Goal: Task Accomplishment & Management: Use online tool/utility

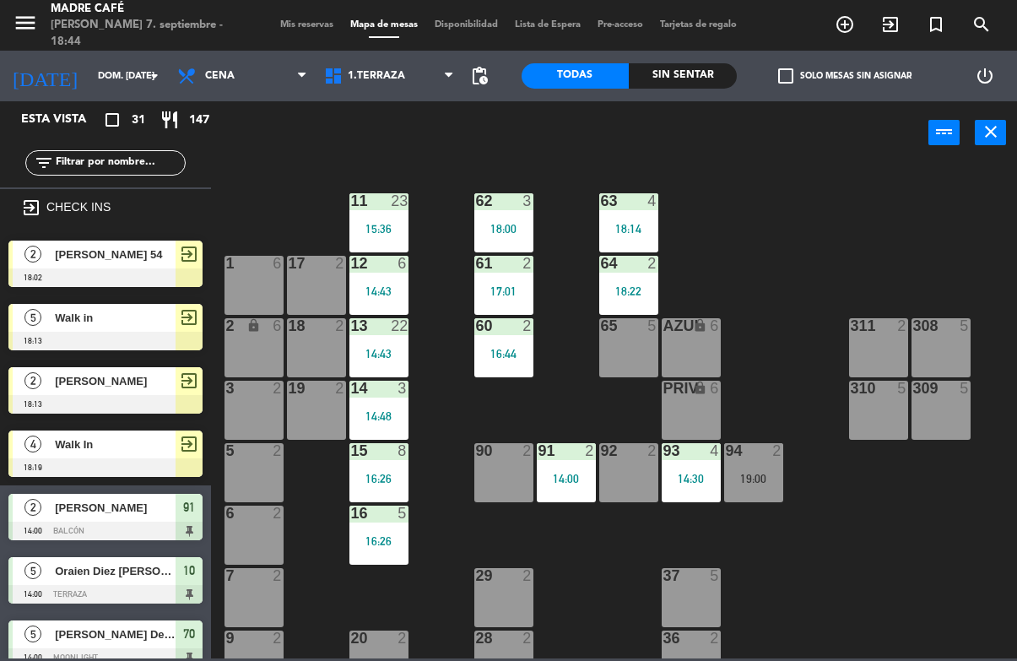
click at [501, 444] on div at bounding box center [504, 450] width 28 height 15
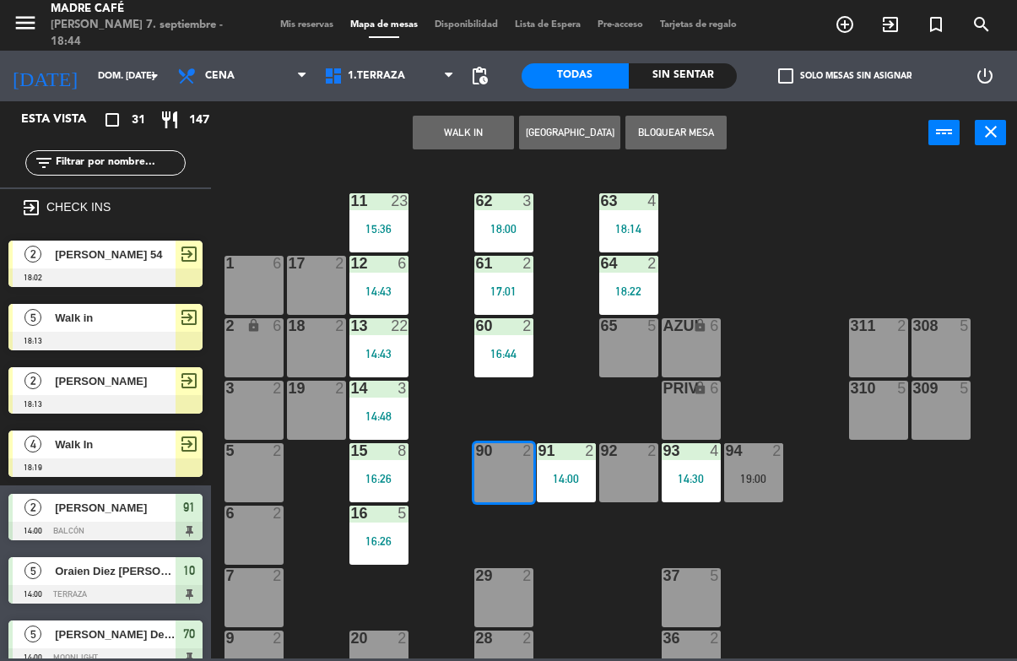
click at [464, 133] on button "WALK IN" at bounding box center [463, 133] width 101 height 34
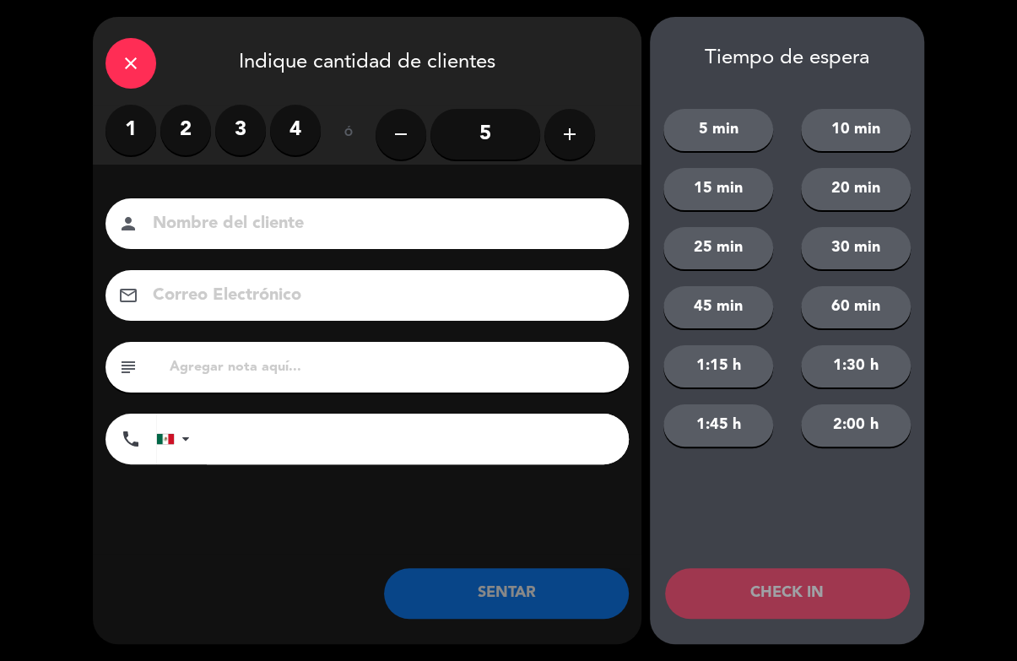
click at [588, 142] on button "add" at bounding box center [570, 134] width 51 height 51
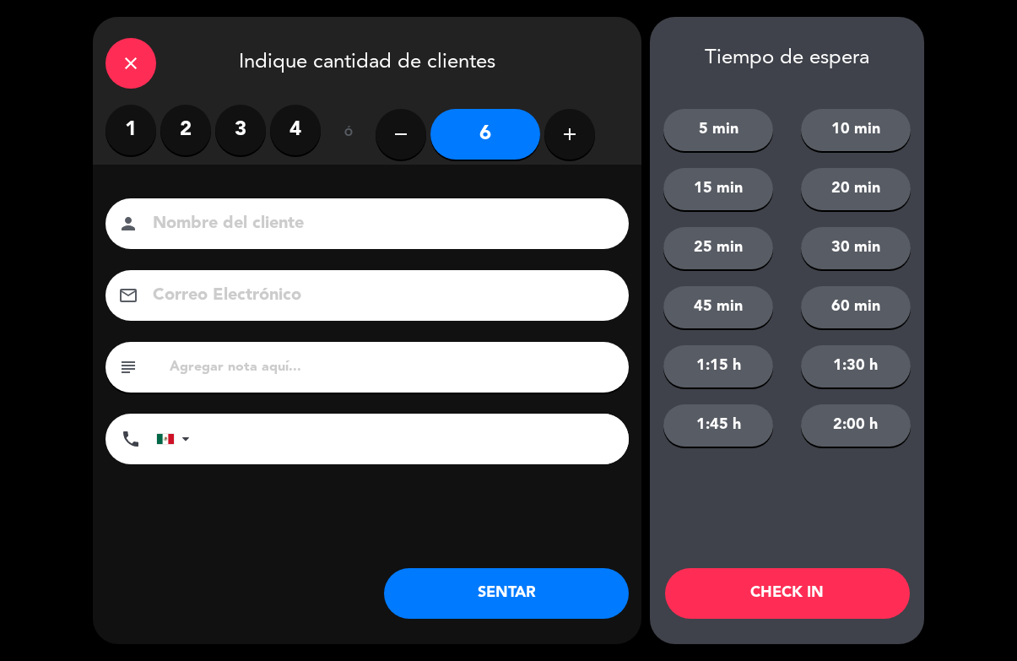
click at [782, 584] on button "CHECK IN" at bounding box center [787, 593] width 245 height 51
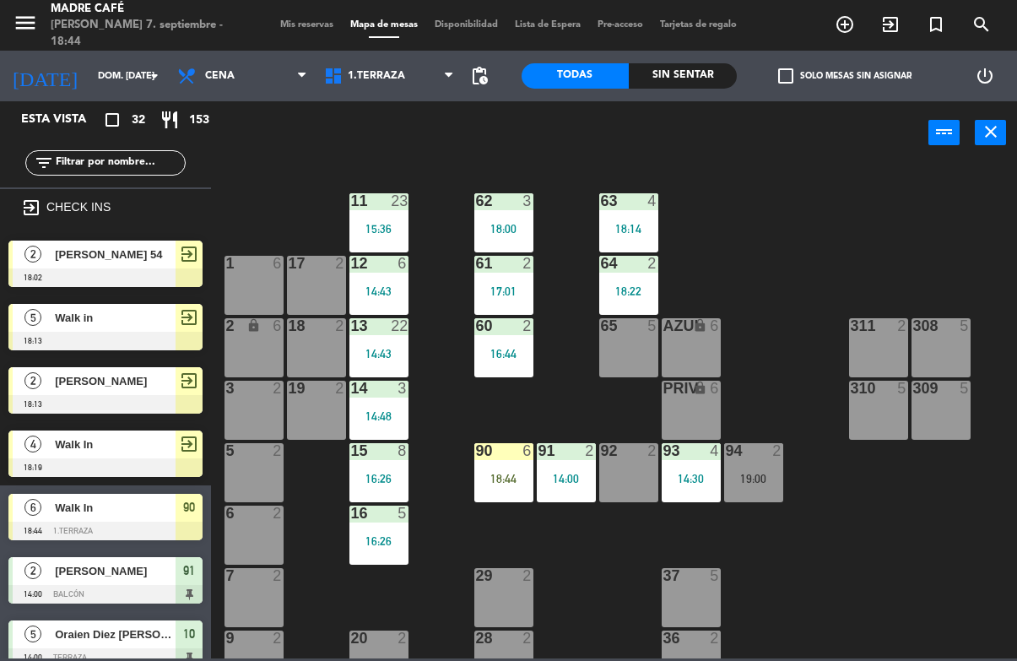
click at [502, 466] on div "90 6 18:44" at bounding box center [504, 472] width 59 height 59
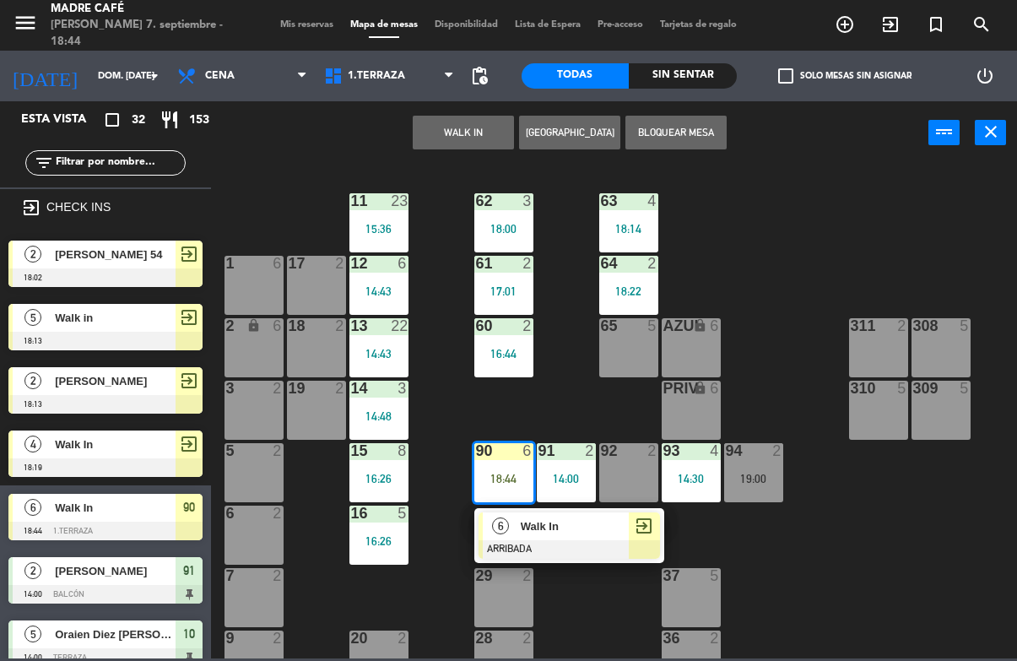
click at [617, 545] on div at bounding box center [570, 549] width 182 height 19
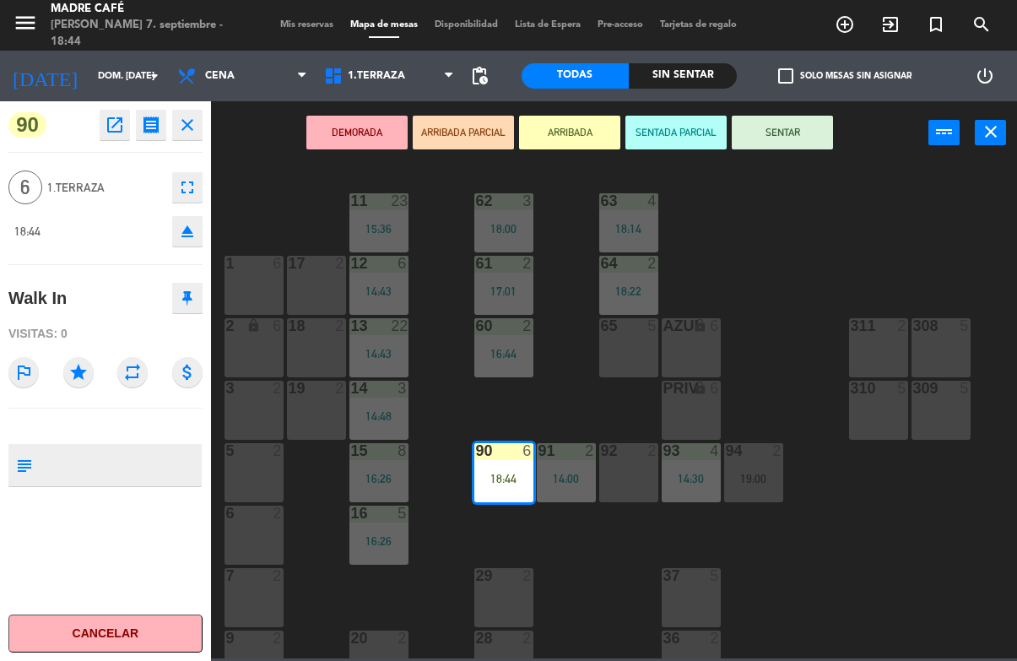
click at [786, 129] on button "SENTAR" at bounding box center [782, 133] width 101 height 34
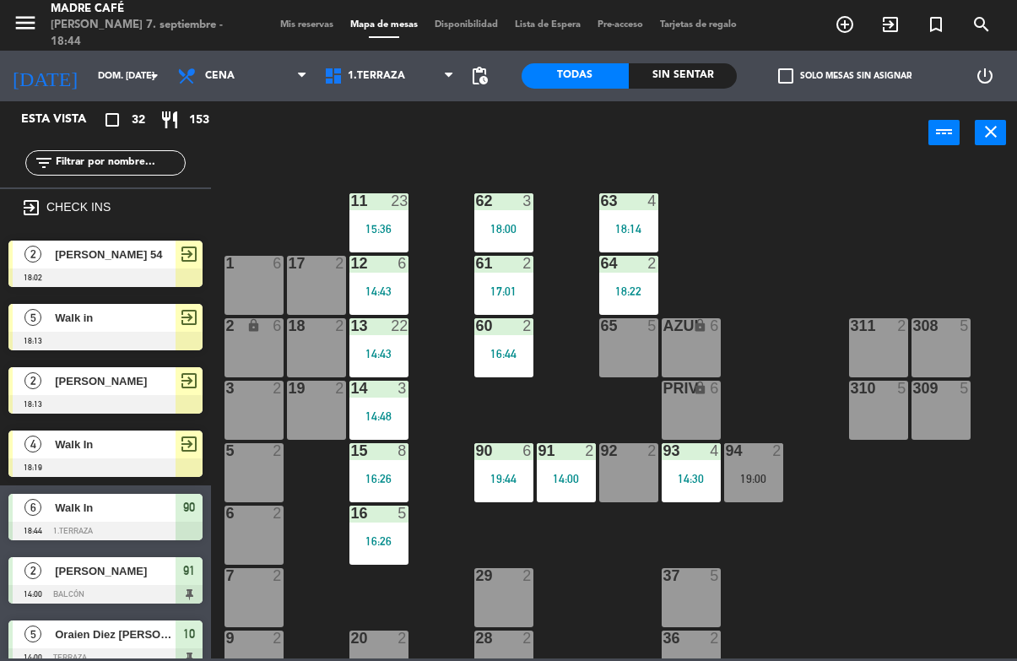
click at [831, 244] on div "11 23 15:36 63 4 18:14 62 3 18:00 12 6 14:43 1 6 61 2 17:01 64 2 18:22 17 2 13 …" at bounding box center [619, 411] width 796 height 496
click at [371, 62] on span "1.Terraza" at bounding box center [389, 75] width 147 height 37
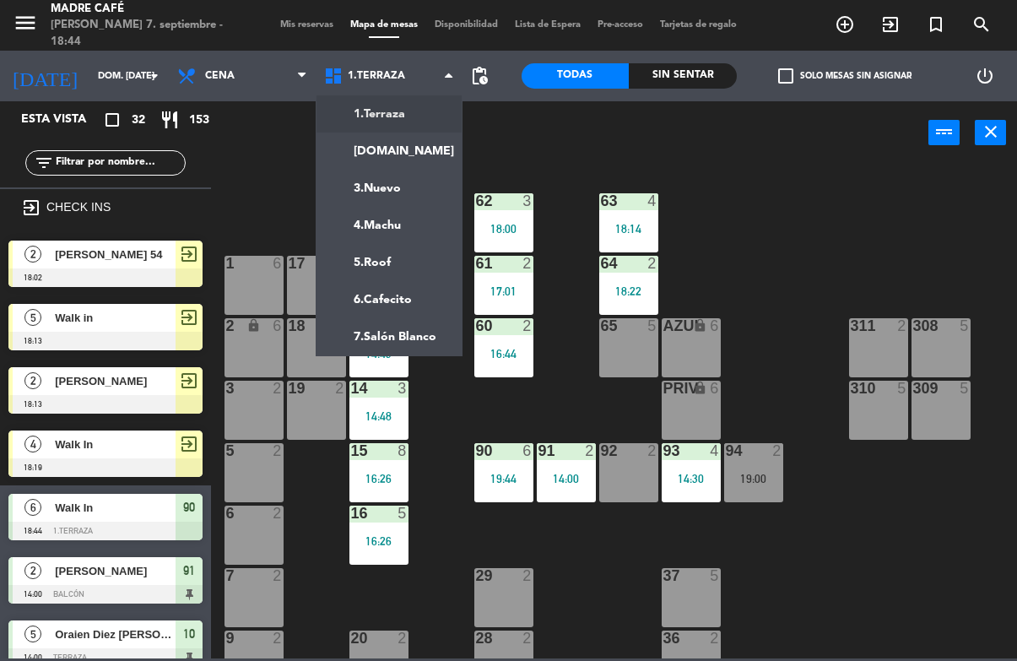
click at [399, 264] on ng-component "menu Madre Café [PERSON_NAME] 7. septiembre - 18:44 Mis reservas Mapa de mesas …" at bounding box center [508, 329] width 1017 height 659
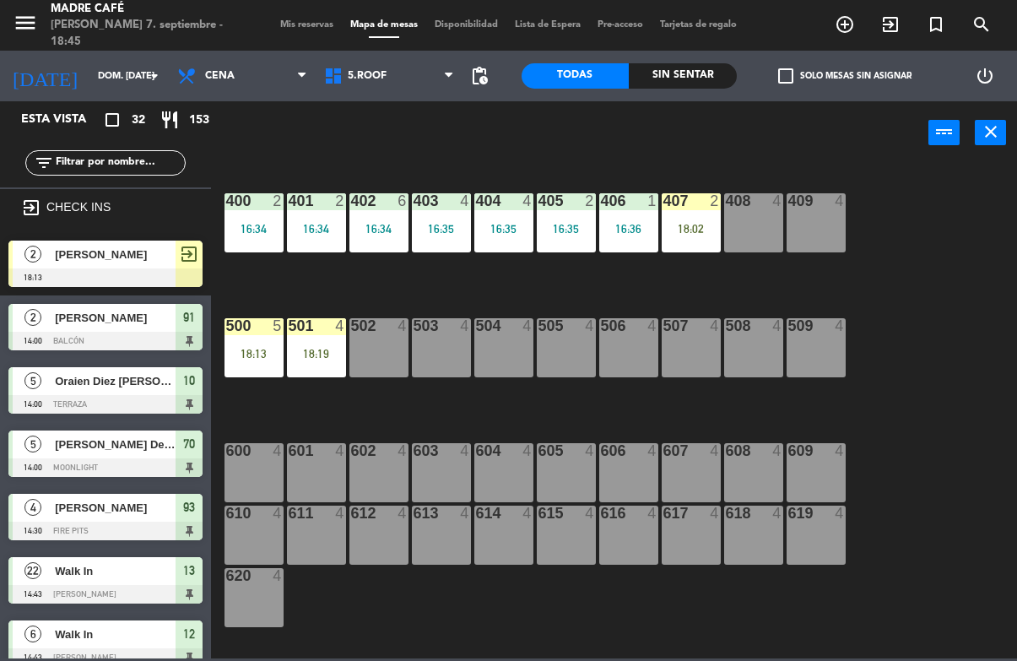
click at [764, 213] on div "408 4" at bounding box center [753, 222] width 59 height 59
click at [863, 279] on div "400 2 16:34 401 2 16:34 402 6 16:34 403 4 16:35 404 4 16:35 405 2 16:35 406 1 1…" at bounding box center [619, 411] width 796 height 496
click at [697, 216] on div "407 2 18:02" at bounding box center [691, 222] width 59 height 59
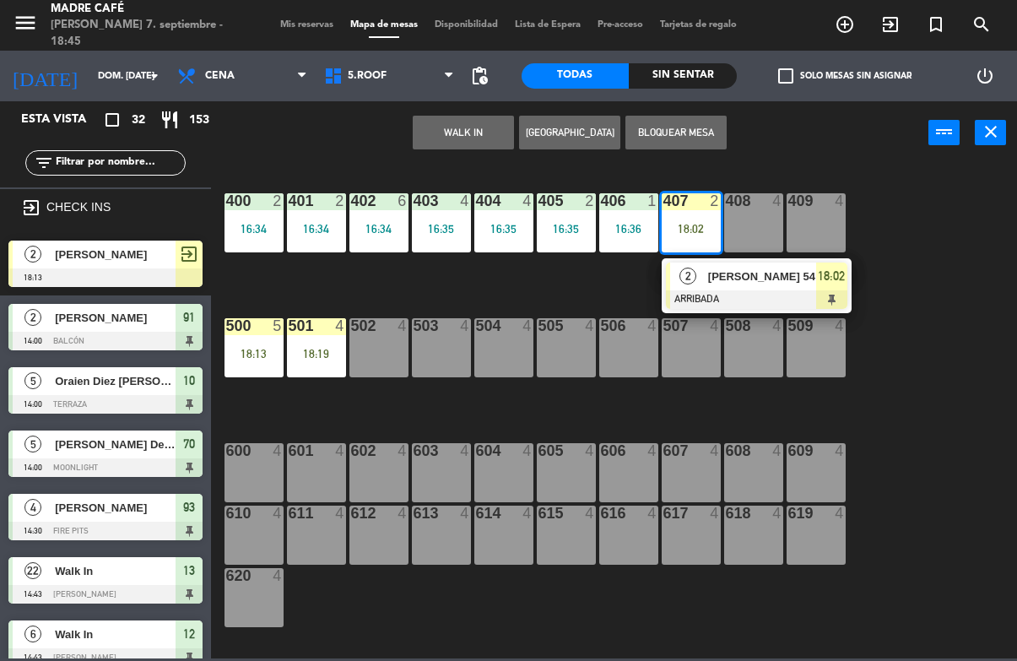
click at [838, 284] on span "18:02" at bounding box center [831, 276] width 27 height 20
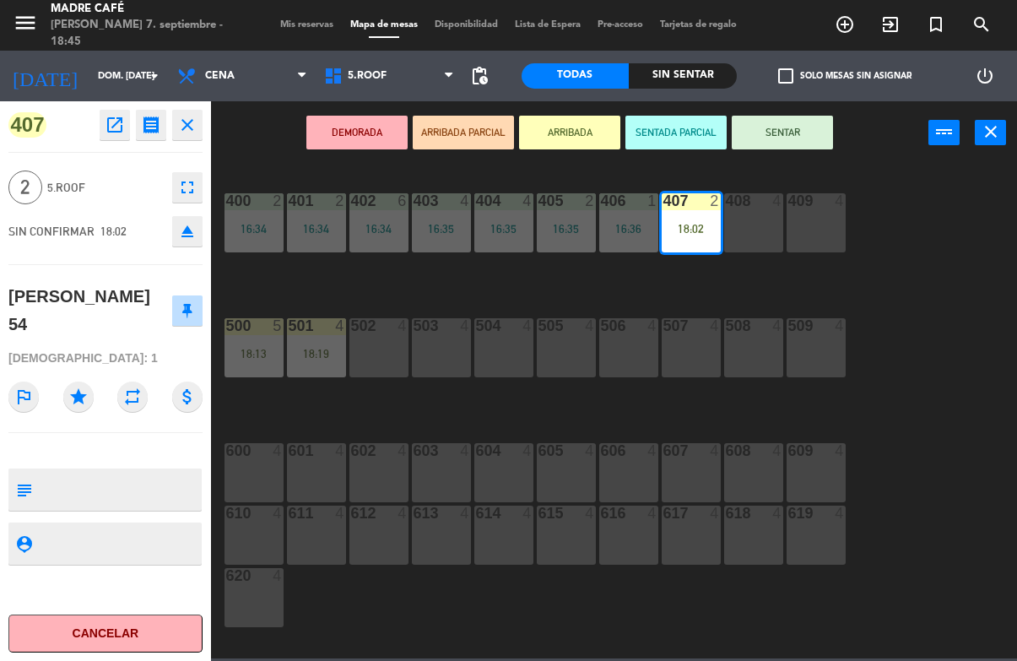
click at [795, 132] on button "SENTAR" at bounding box center [782, 133] width 101 height 34
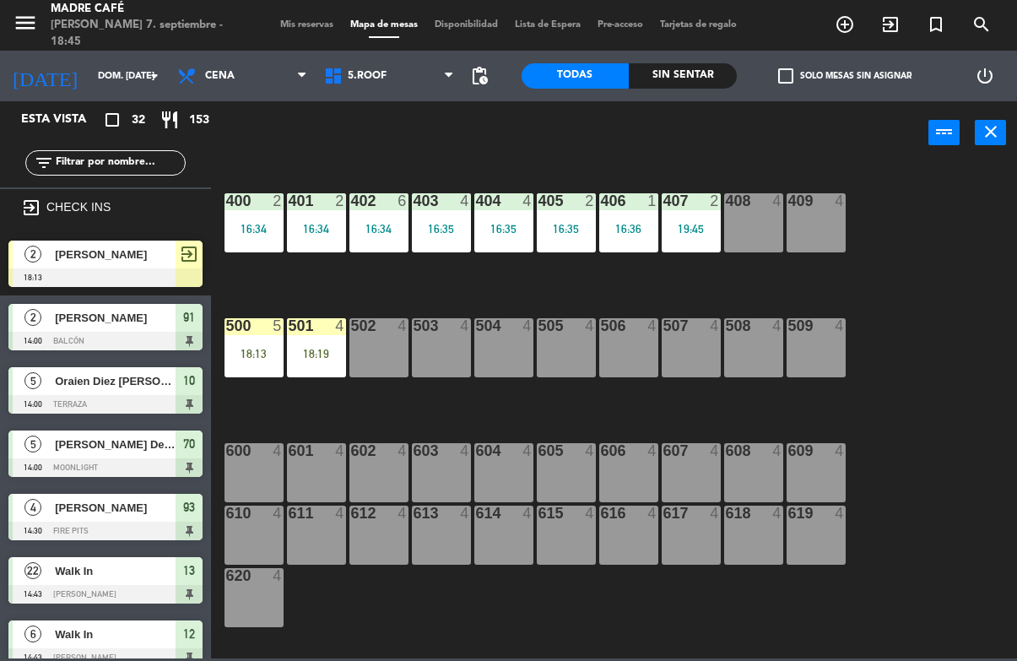
click at [929, 224] on div "400 2 16:34 401 2 16:34 402 6 16:34 403 4 16:35 404 4 16:35 405 2 16:35 406 1 1…" at bounding box center [619, 411] width 796 height 496
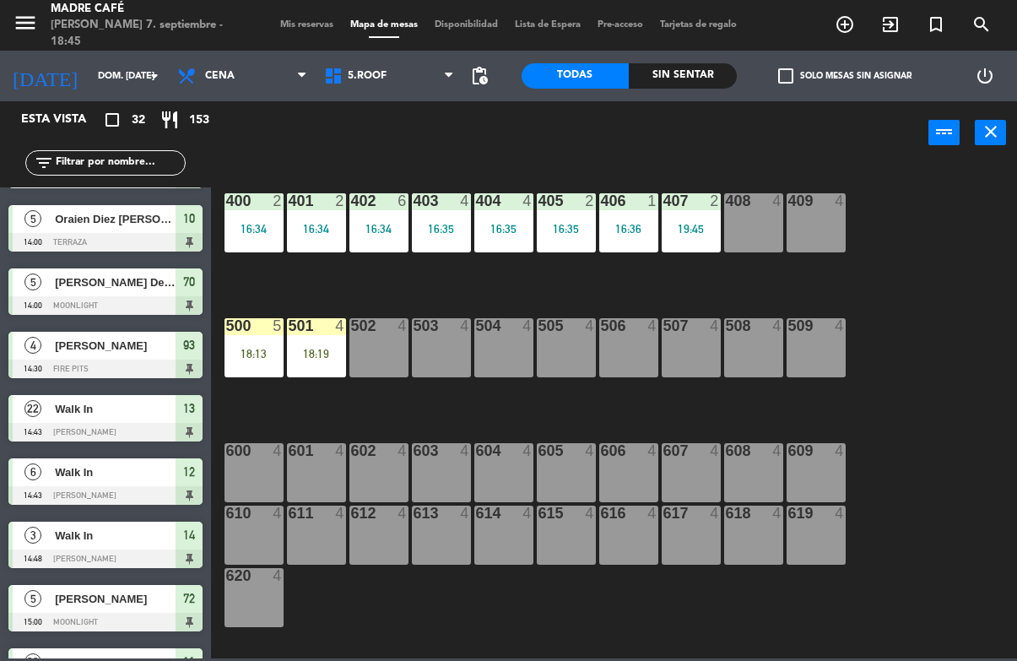
click at [922, 257] on div "400 2 16:34 401 2 16:34 402 6 16:34 403 4 16:35 404 4 16:35 405 2 16:35 406 1 1…" at bounding box center [619, 411] width 796 height 496
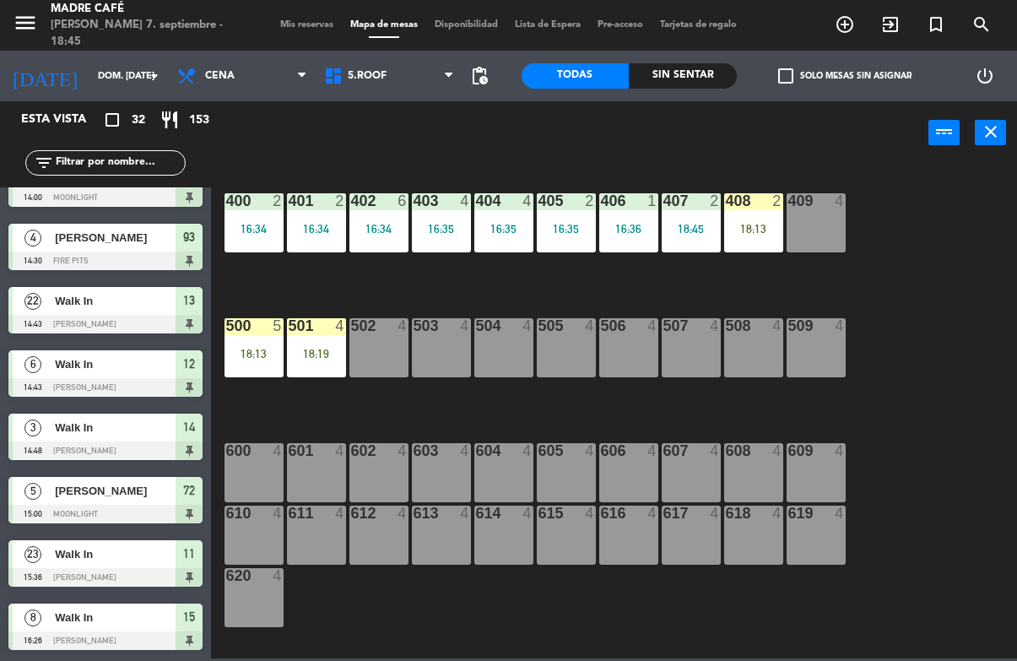
click at [330, 342] on div "501 4 18:19" at bounding box center [316, 347] width 59 height 59
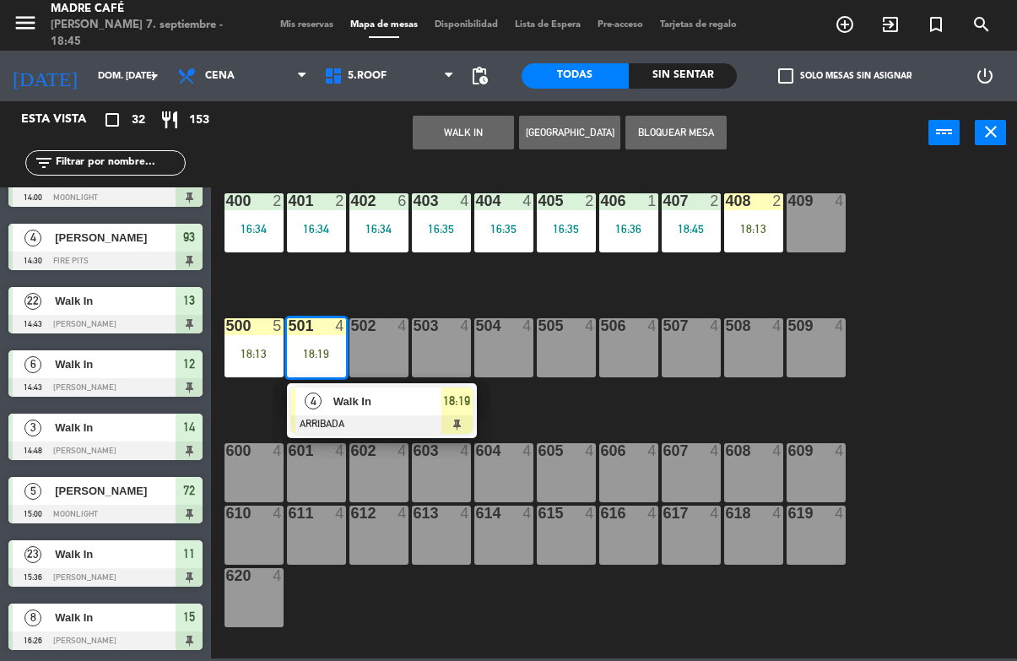
click at [460, 416] on div at bounding box center [382, 424] width 182 height 19
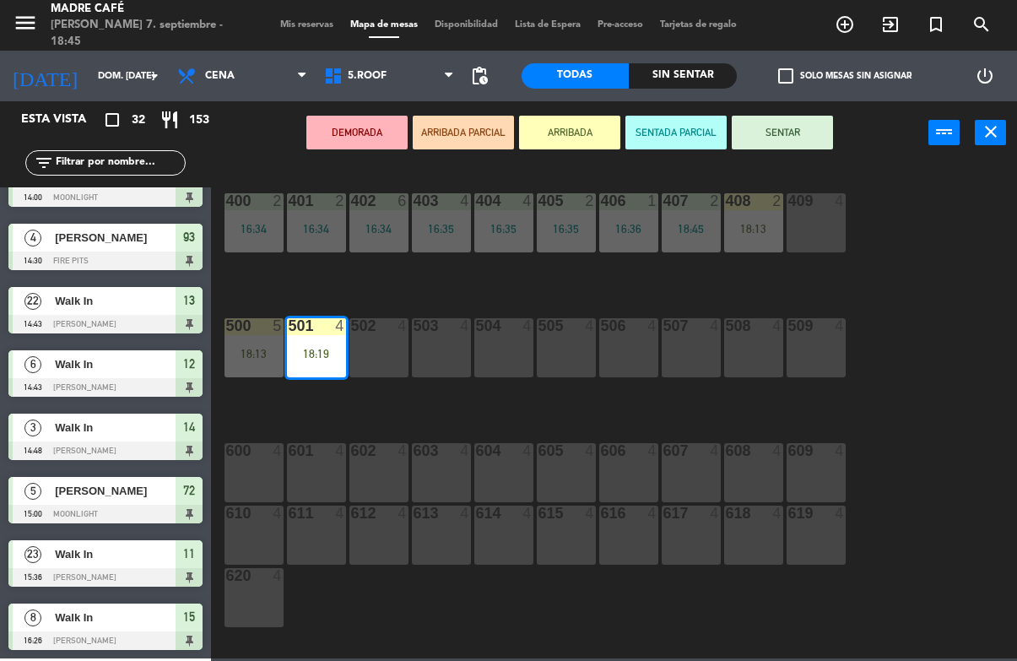
click at [782, 138] on button "SENTAR" at bounding box center [782, 133] width 101 height 34
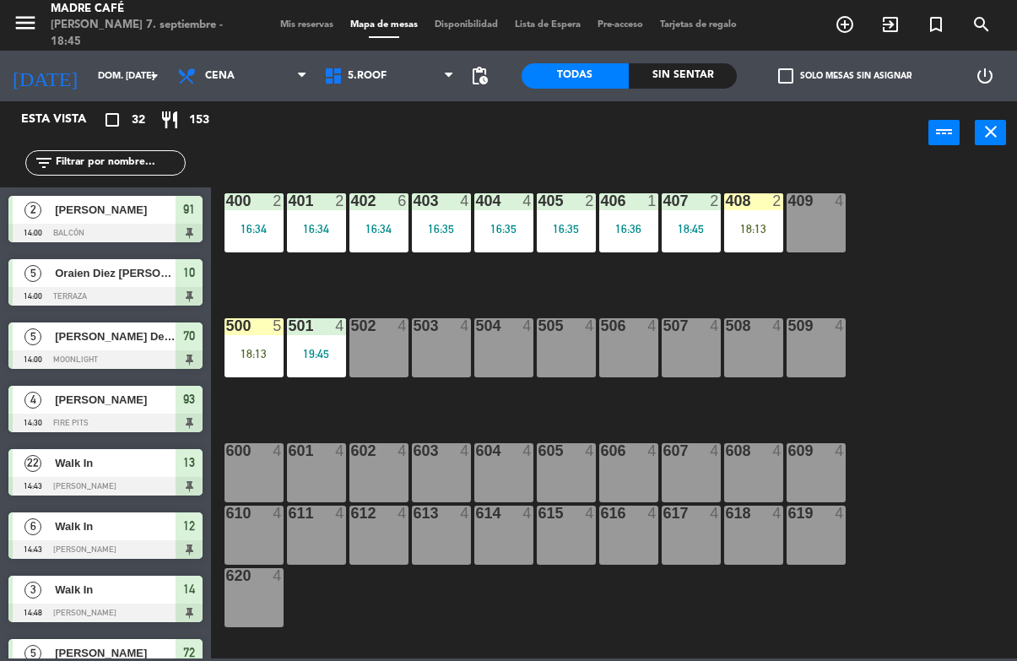
scroll to position [274, 0]
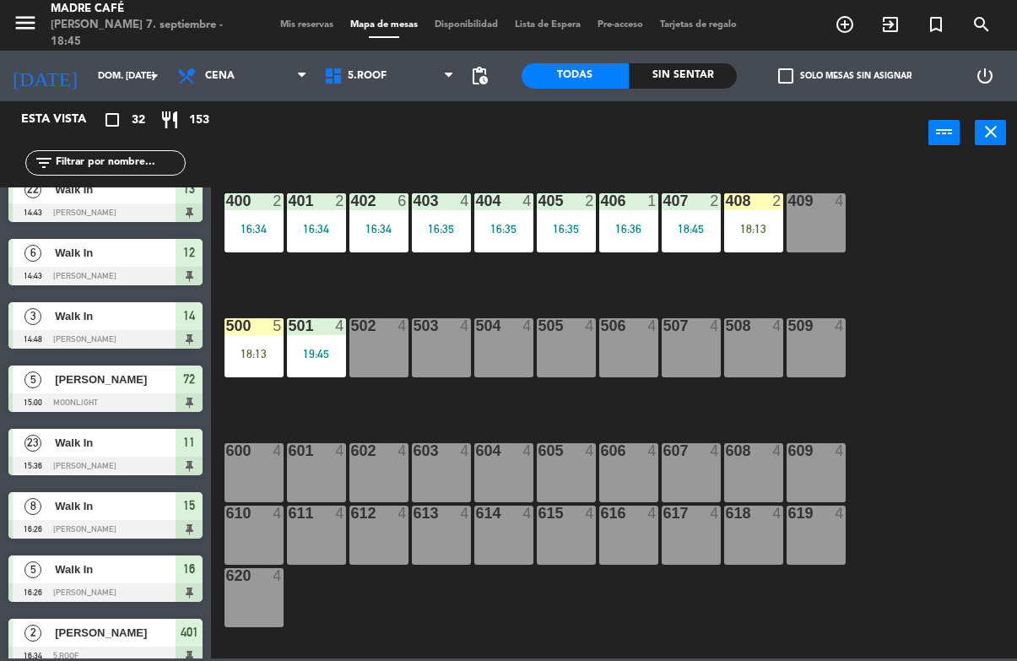
click at [949, 226] on div "400 2 16:34 401 2 16:34 402 6 16:34 403 4 16:35 404 4 16:35 405 2 16:35 406 1 1…" at bounding box center [619, 411] width 796 height 496
click at [255, 350] on div "18:13" at bounding box center [254, 354] width 59 height 12
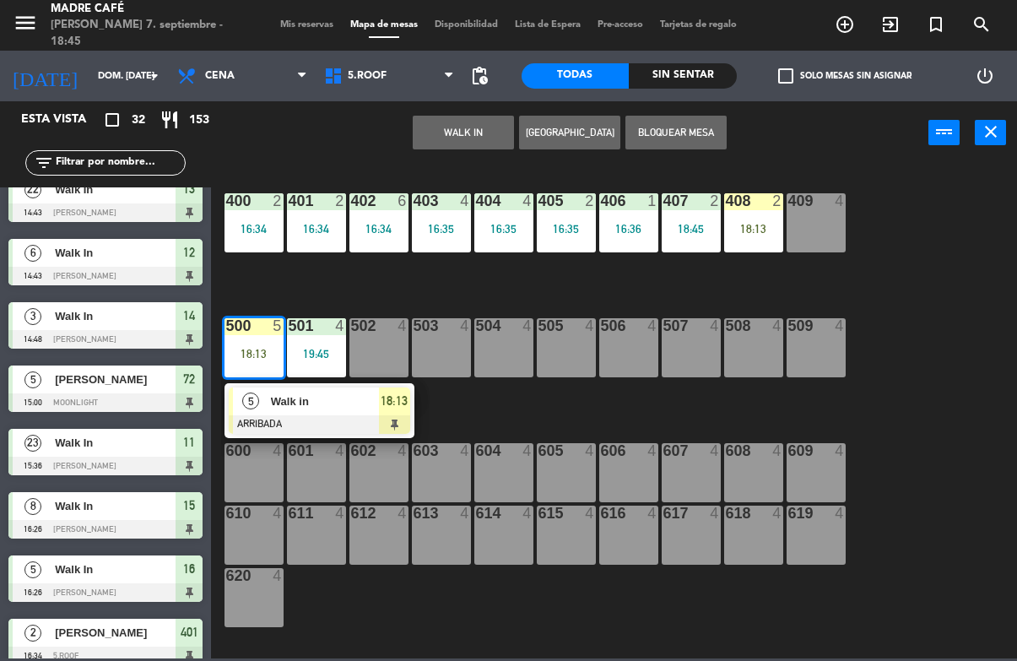
click at [395, 415] on div at bounding box center [320, 424] width 182 height 19
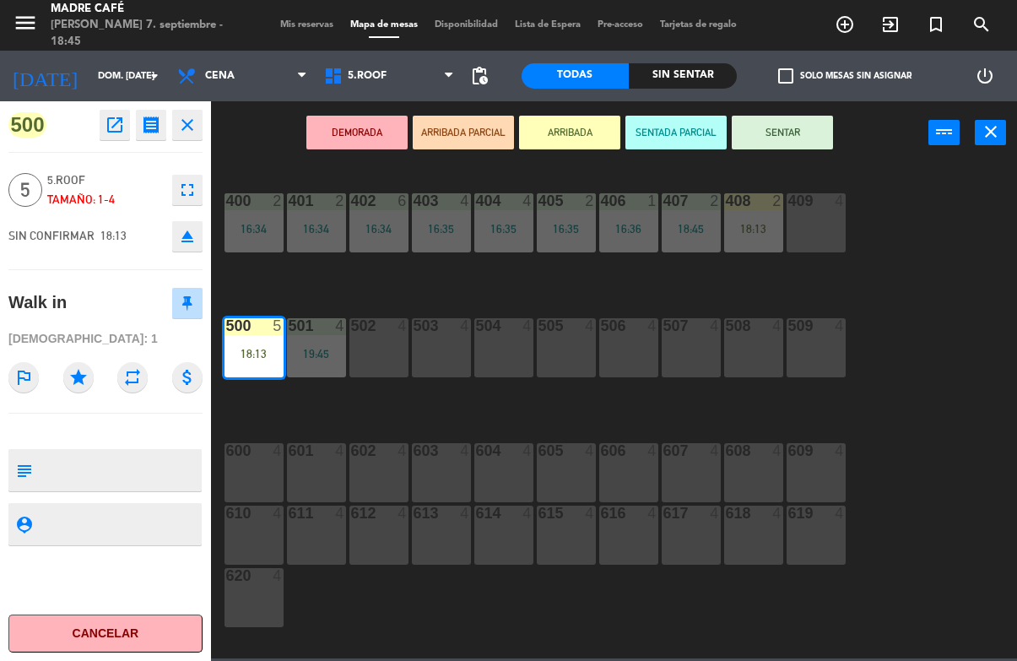
click at [789, 139] on button "SENTAR" at bounding box center [782, 133] width 101 height 34
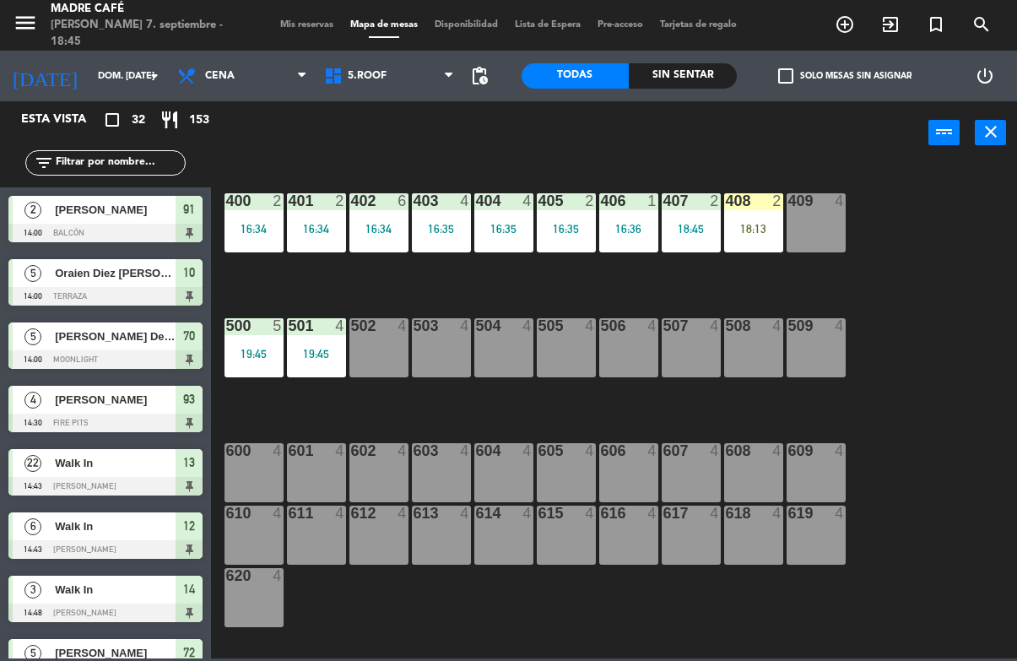
scroll to position [0, 0]
click at [936, 201] on div "400 2 16:34 401 2 16:34 402 6 16:34 403 4 16:35 404 4 16:35 405 2 16:35 406 1 1…" at bounding box center [619, 411] width 796 height 496
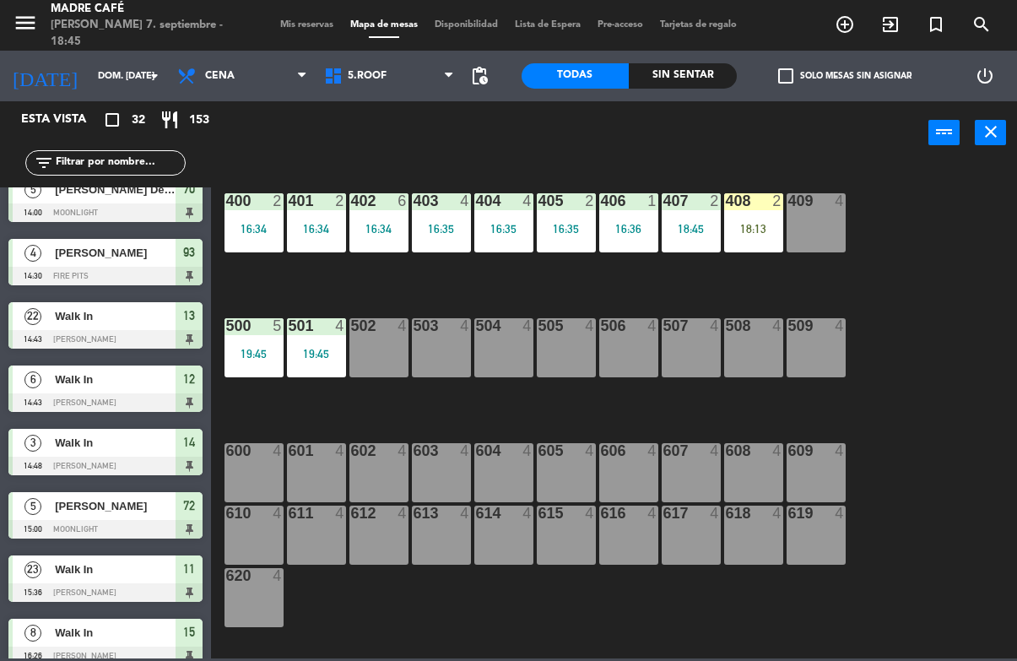
click at [987, 243] on div "400 2 16:34 401 2 16:34 402 6 16:34 403 4 16:35 404 4 16:35 405 2 16:35 406 1 1…" at bounding box center [619, 411] width 796 height 496
click at [743, 224] on div "18:13" at bounding box center [753, 229] width 59 height 12
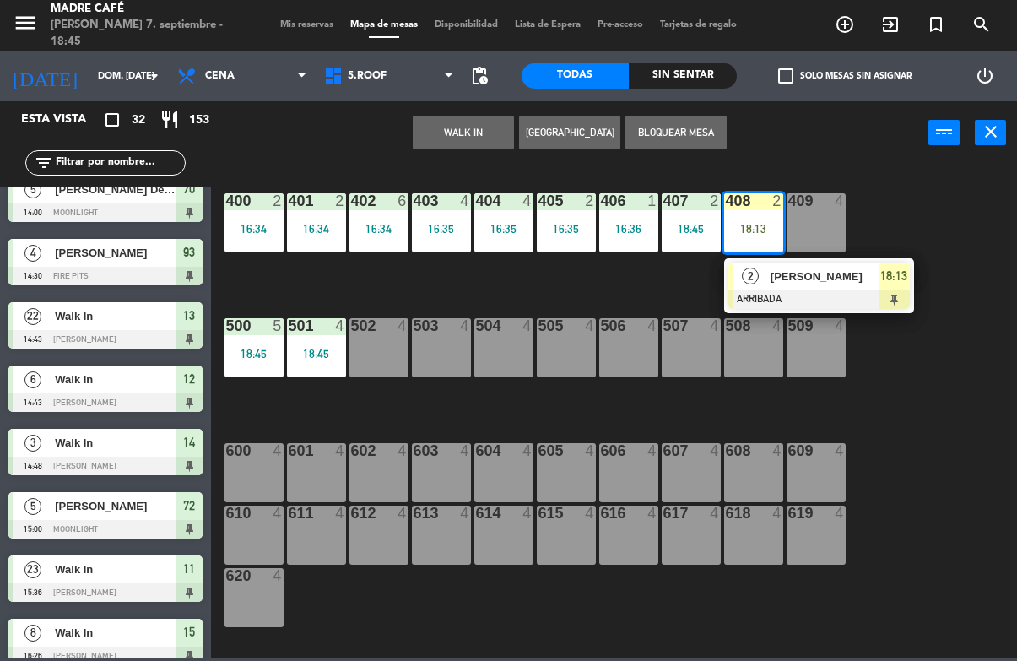
click at [886, 280] on span "18:13" at bounding box center [894, 276] width 27 height 20
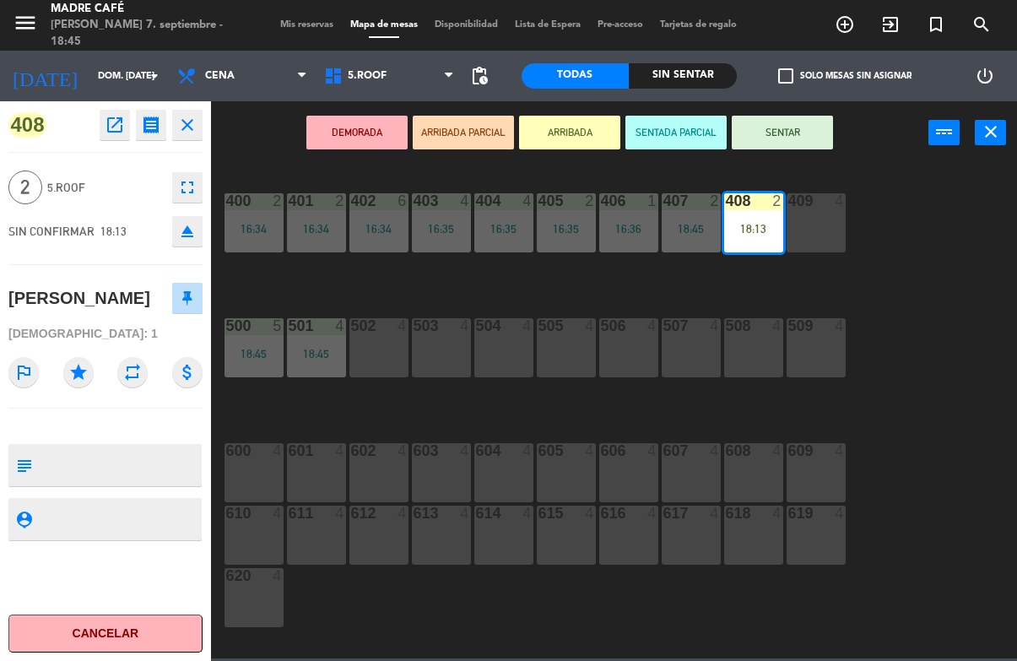
click at [806, 136] on button "SENTAR" at bounding box center [782, 133] width 101 height 34
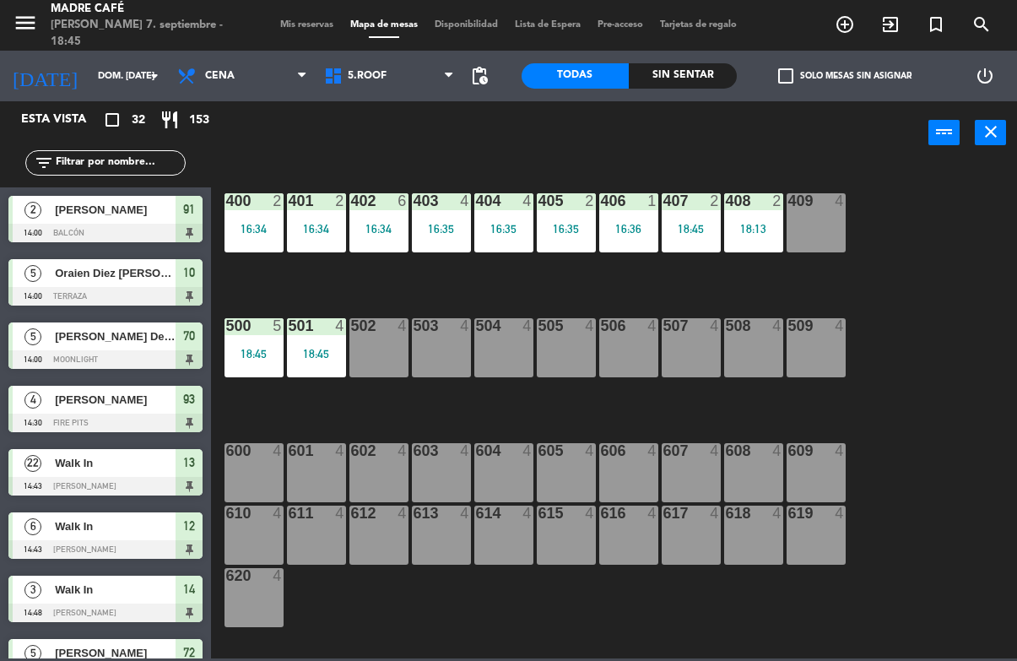
scroll to position [0, 0]
click at [925, 228] on div "400 2 16:34 401 2 16:34 402 6 16:34 403 4 16:35 404 4 16:35 405 2 16:35 406 1 1…" at bounding box center [619, 411] width 796 height 496
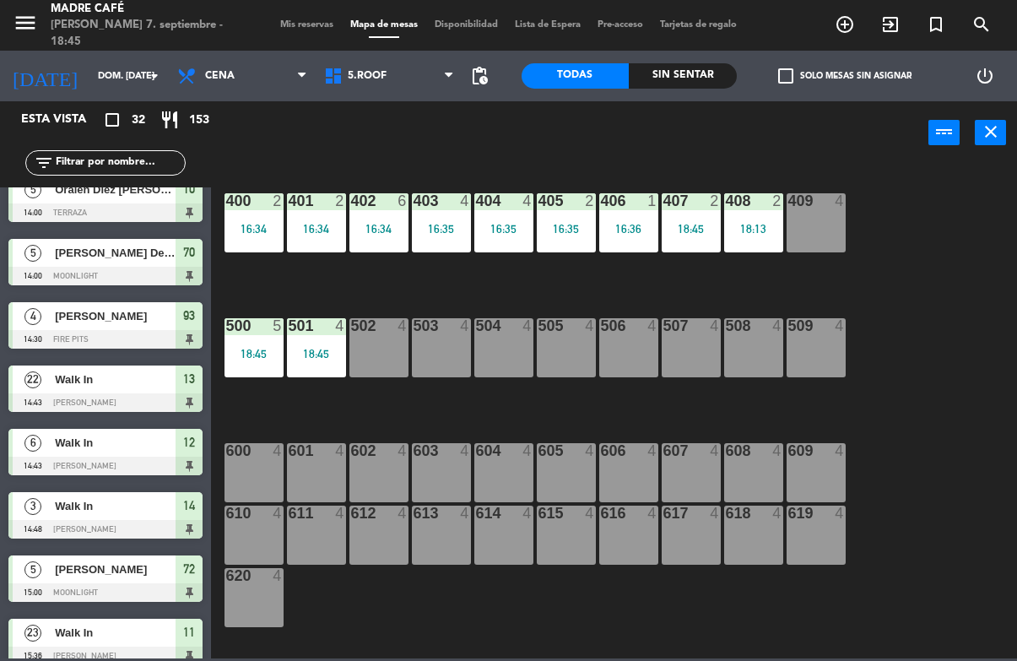
click at [986, 275] on div "400 2 16:34 401 2 16:34 402 6 16:34 403 4 16:35 404 4 16:35 405 2 16:35 406 1 1…" at bounding box center [619, 411] width 796 height 496
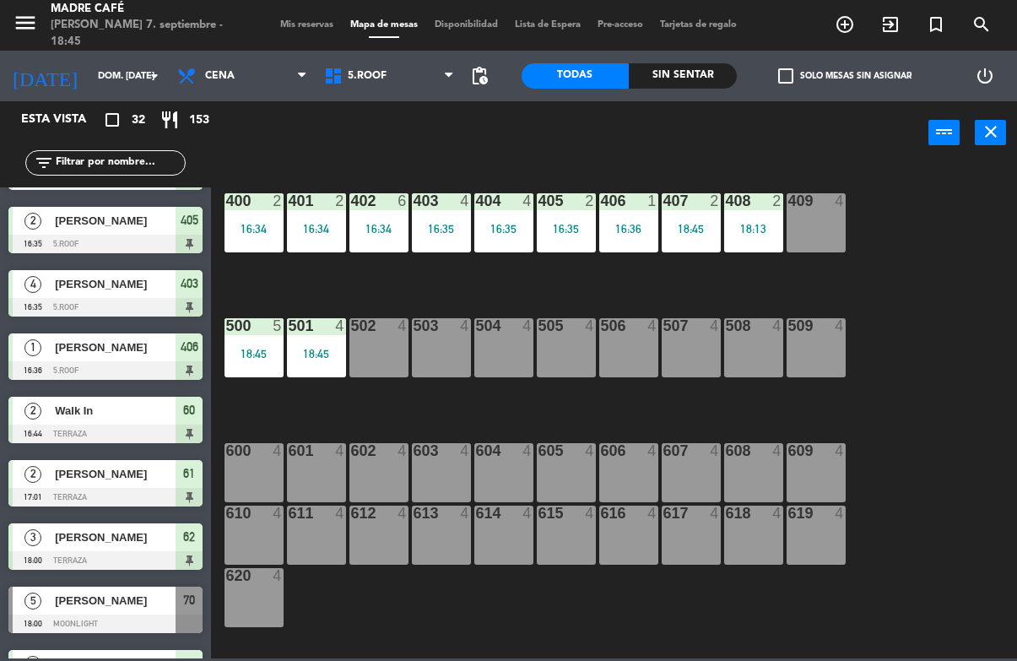
click at [688, 77] on div "Sin sentar" at bounding box center [683, 75] width 108 height 25
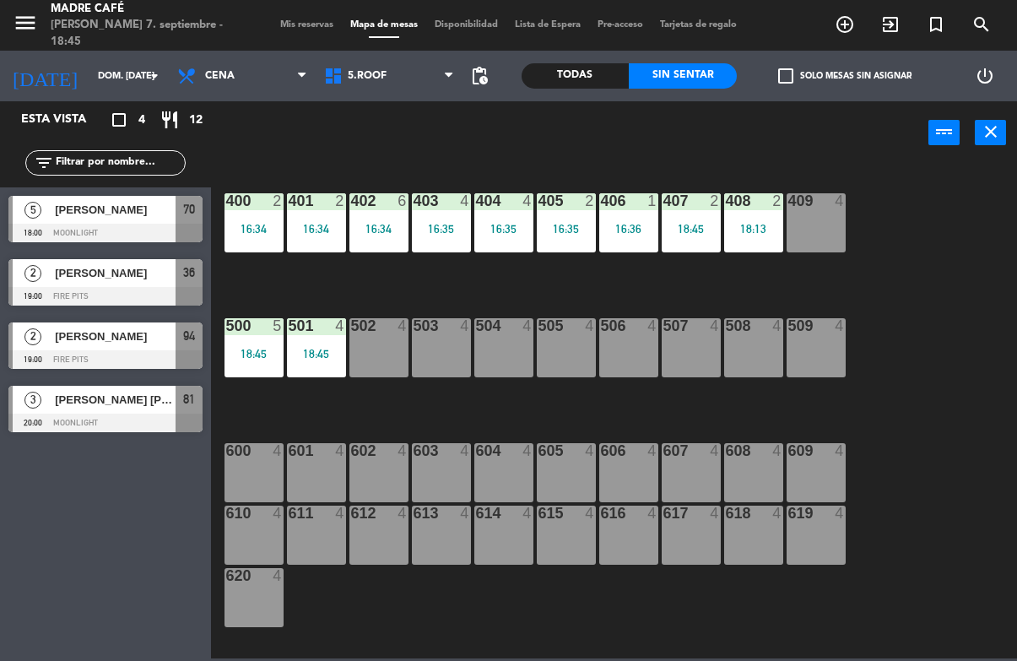
scroll to position [0, 0]
click at [133, 230] on div at bounding box center [105, 233] width 194 height 19
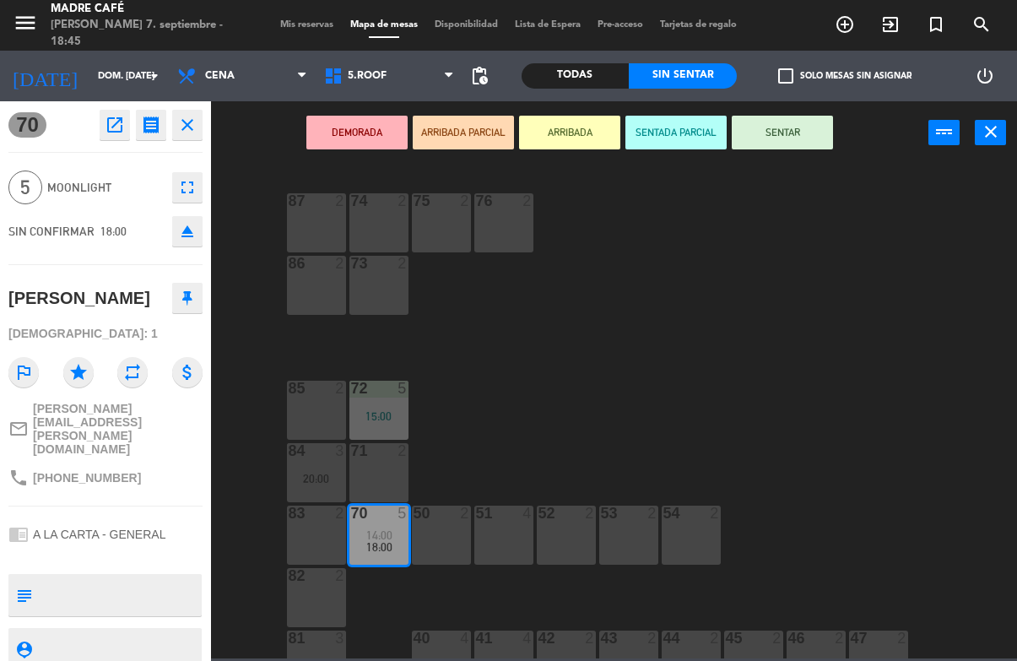
click at [795, 122] on button "SENTAR" at bounding box center [782, 133] width 101 height 34
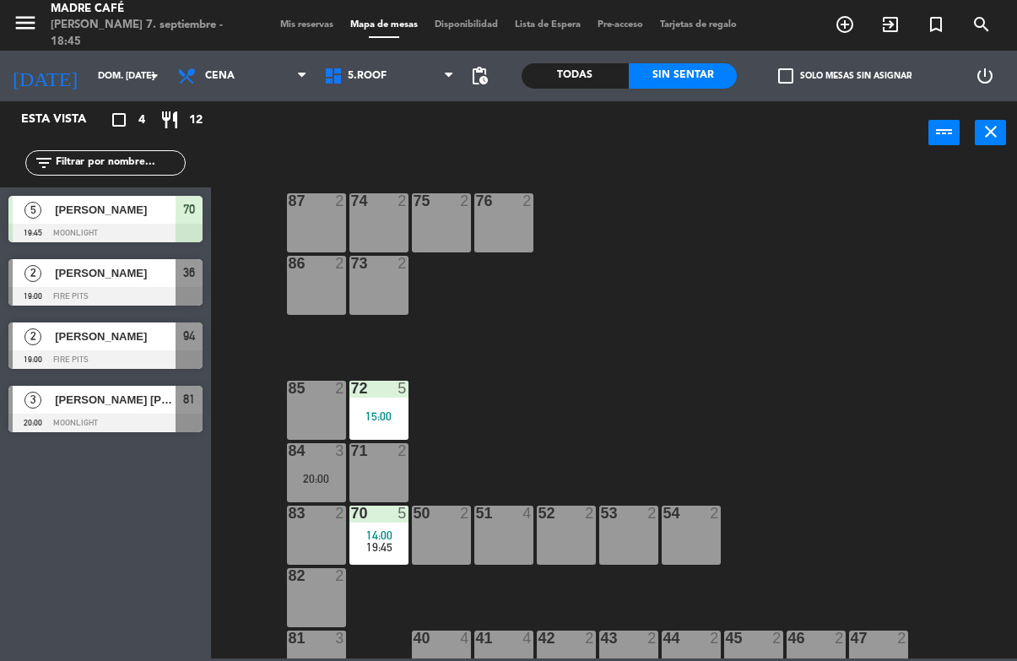
click at [167, 208] on span "[PERSON_NAME]" at bounding box center [115, 210] width 121 height 18
